Goal: Navigation & Orientation: Find specific page/section

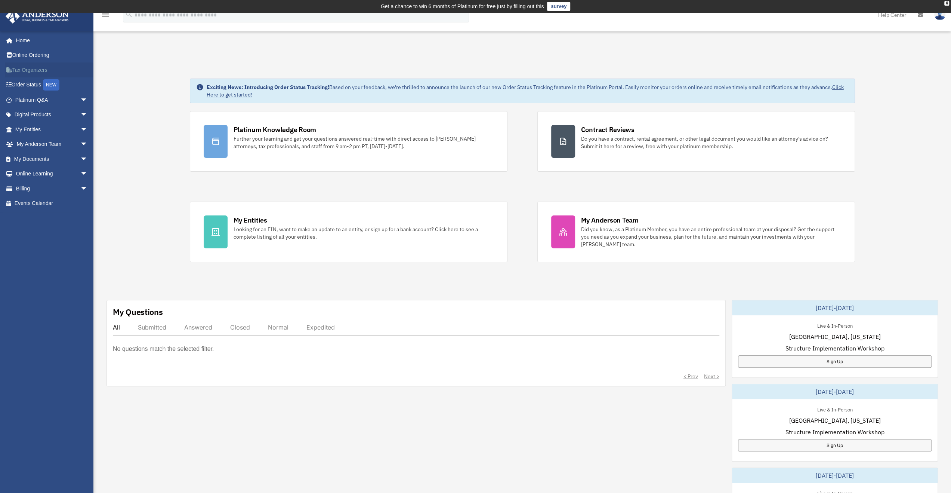
click at [63, 70] on link "Tax Organizers" at bounding box center [52, 69] width 94 height 15
click at [69, 141] on link "My [PERSON_NAME] Team arrow_drop_down" at bounding box center [52, 144] width 94 height 15
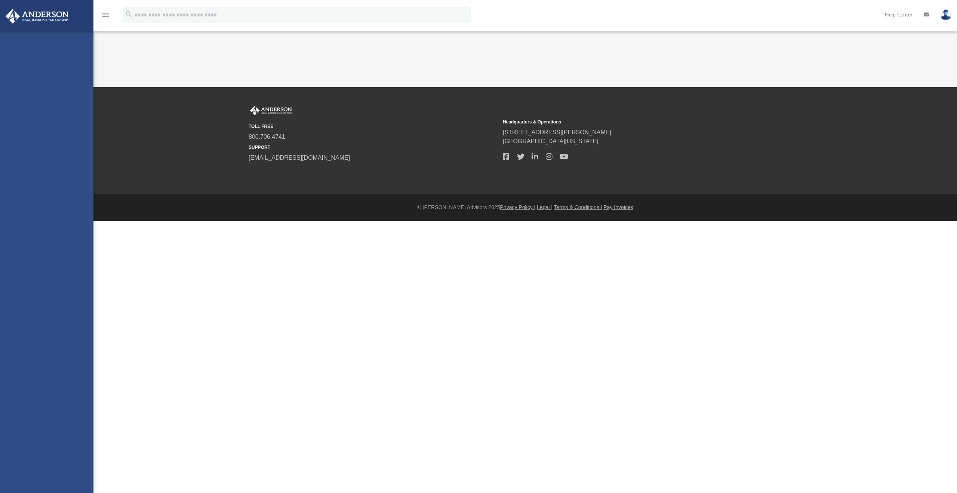
click at [74, 139] on div "[EMAIL_ADDRESS][DOMAIN_NAME] Sign Out [EMAIL_ADDRESS][DOMAIN_NAME] Home Online …" at bounding box center [46, 277] width 93 height 493
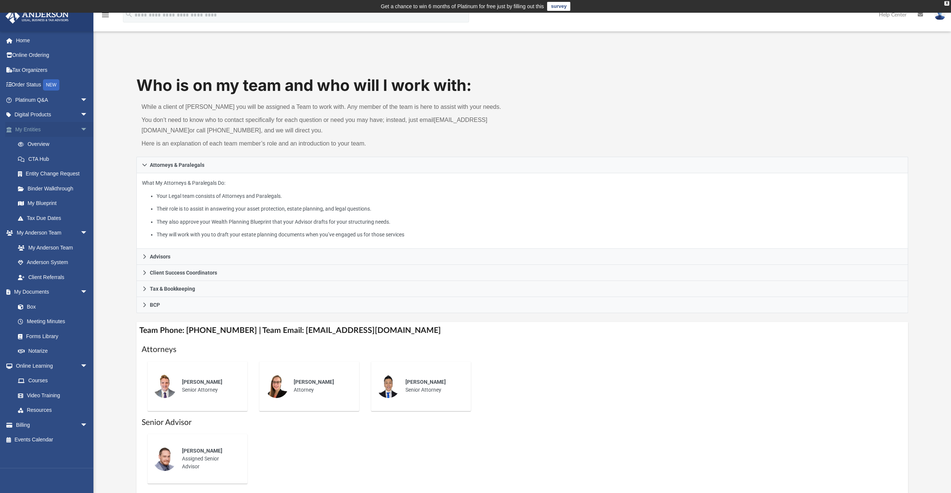
click at [80, 132] on span "arrow_drop_down" at bounding box center [87, 129] width 15 height 15
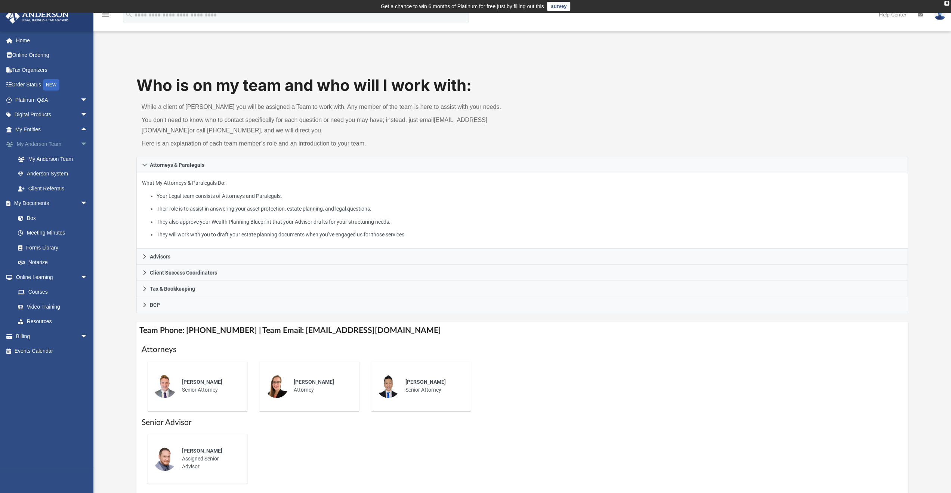
click at [82, 141] on span "arrow_drop_down" at bounding box center [87, 144] width 15 height 15
click at [83, 160] on span "arrow_drop_down" at bounding box center [87, 158] width 15 height 15
click at [81, 161] on span "arrow_drop_up" at bounding box center [87, 158] width 15 height 15
